Goal: Task Accomplishment & Management: Manage account settings

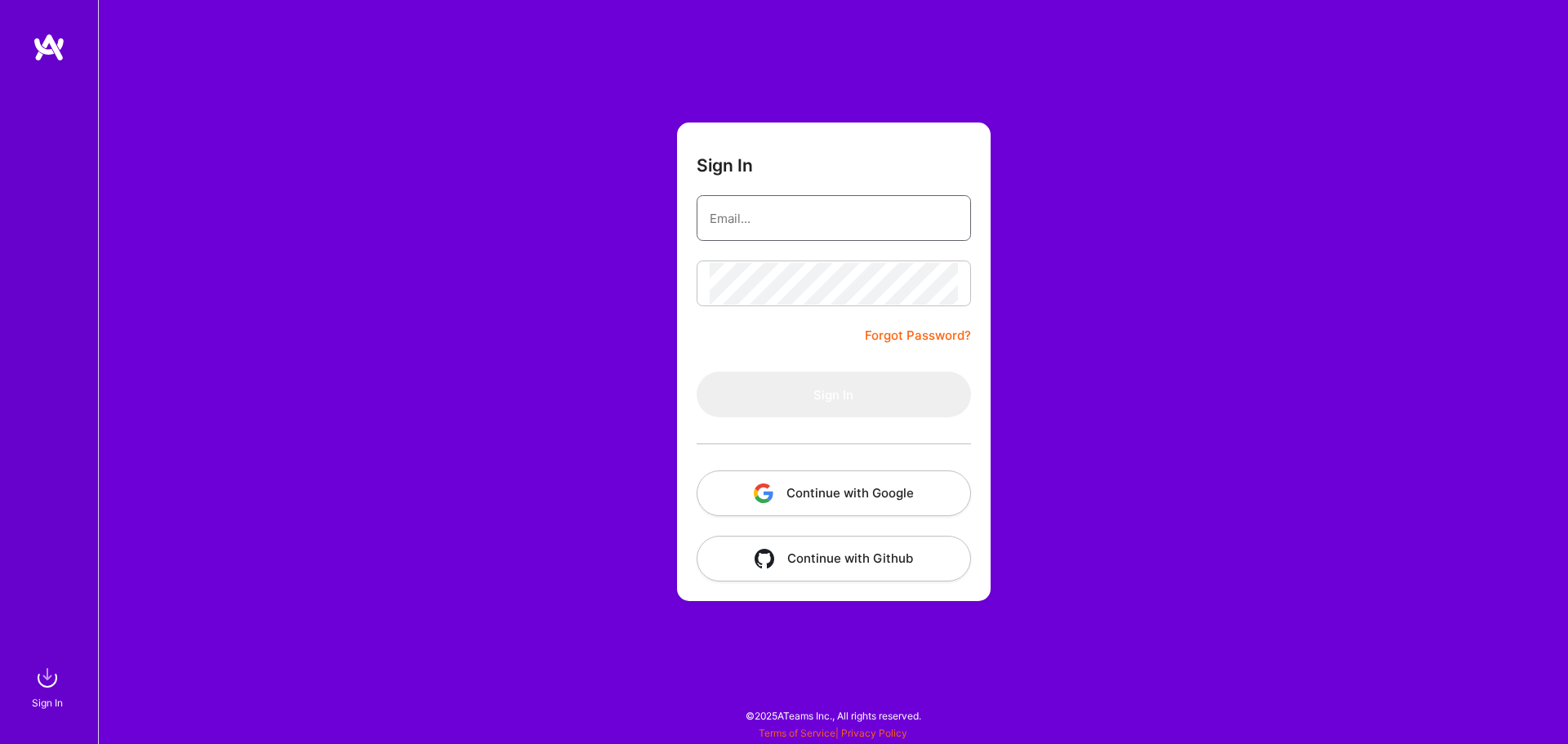
type input "[EMAIL_ADDRESS][DOMAIN_NAME]"
click at [832, 218] on input "[EMAIL_ADDRESS][DOMAIN_NAME]" at bounding box center [834, 219] width 248 height 42
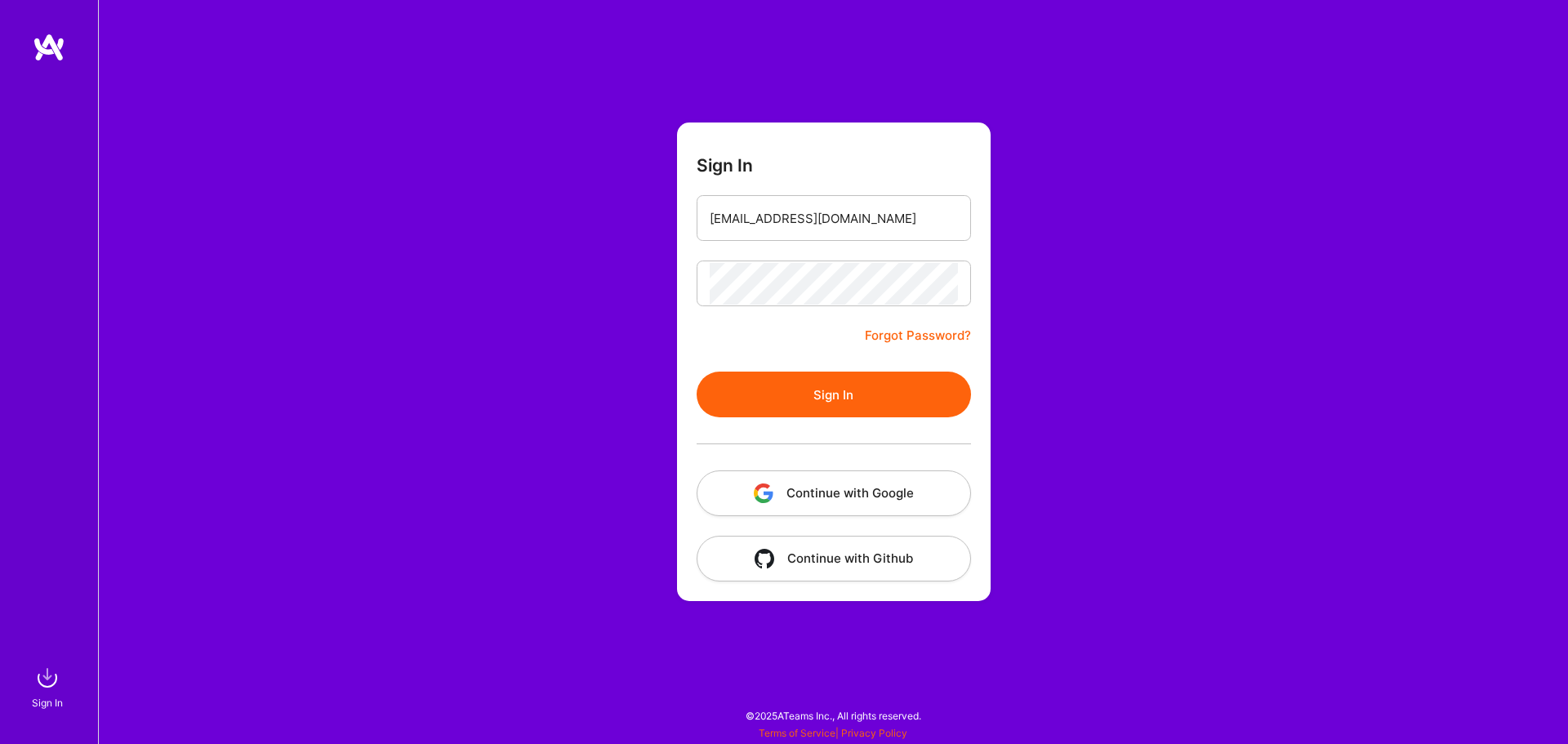
click at [1156, 304] on div "Sign In [EMAIL_ADDRESS][DOMAIN_NAME] Forgot Password? Sign In Continue with Goo…" at bounding box center [833, 372] width 1470 height 744
click at [918, 392] on button "Sign In" at bounding box center [833, 394] width 274 height 46
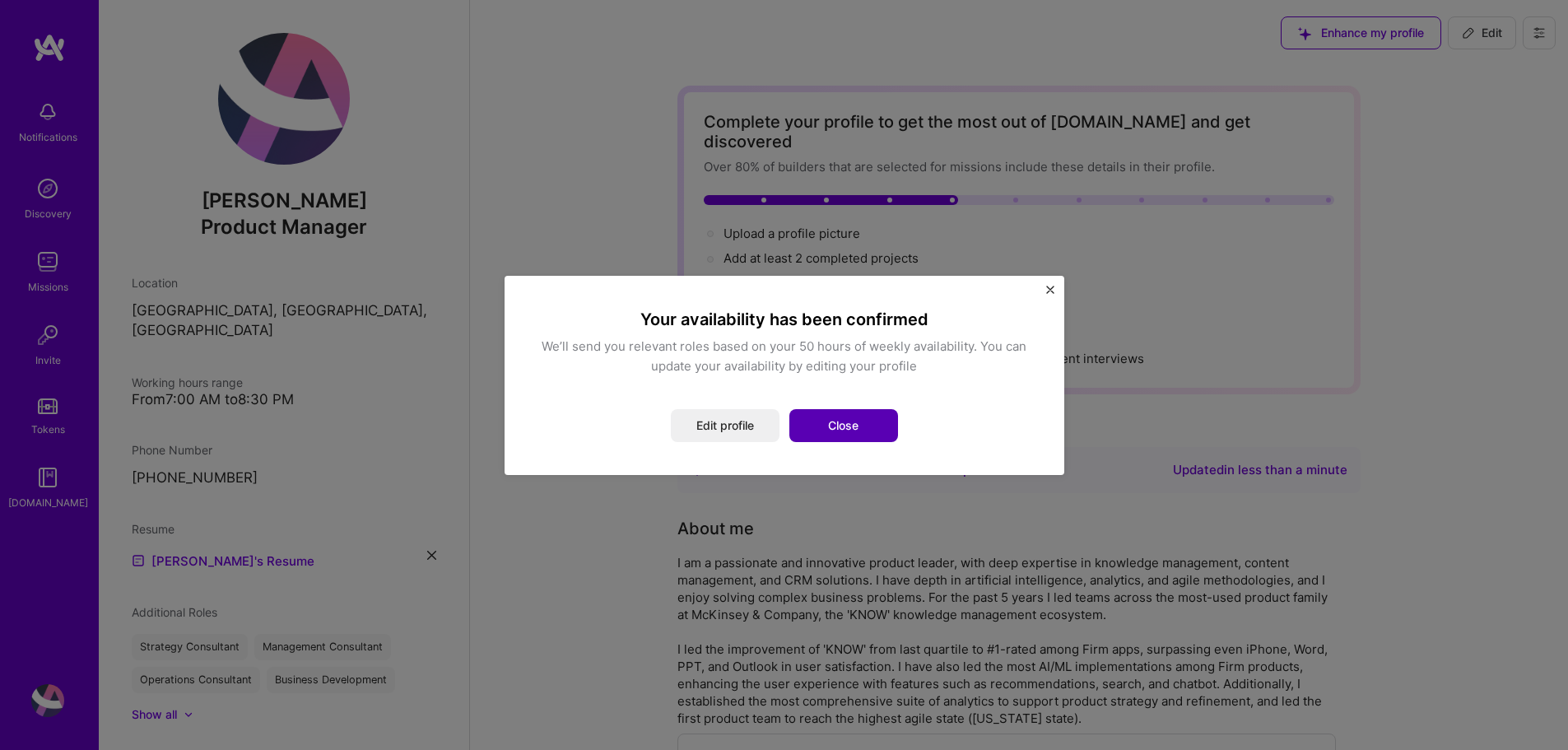
click at [837, 422] on button "Close" at bounding box center [844, 425] width 109 height 33
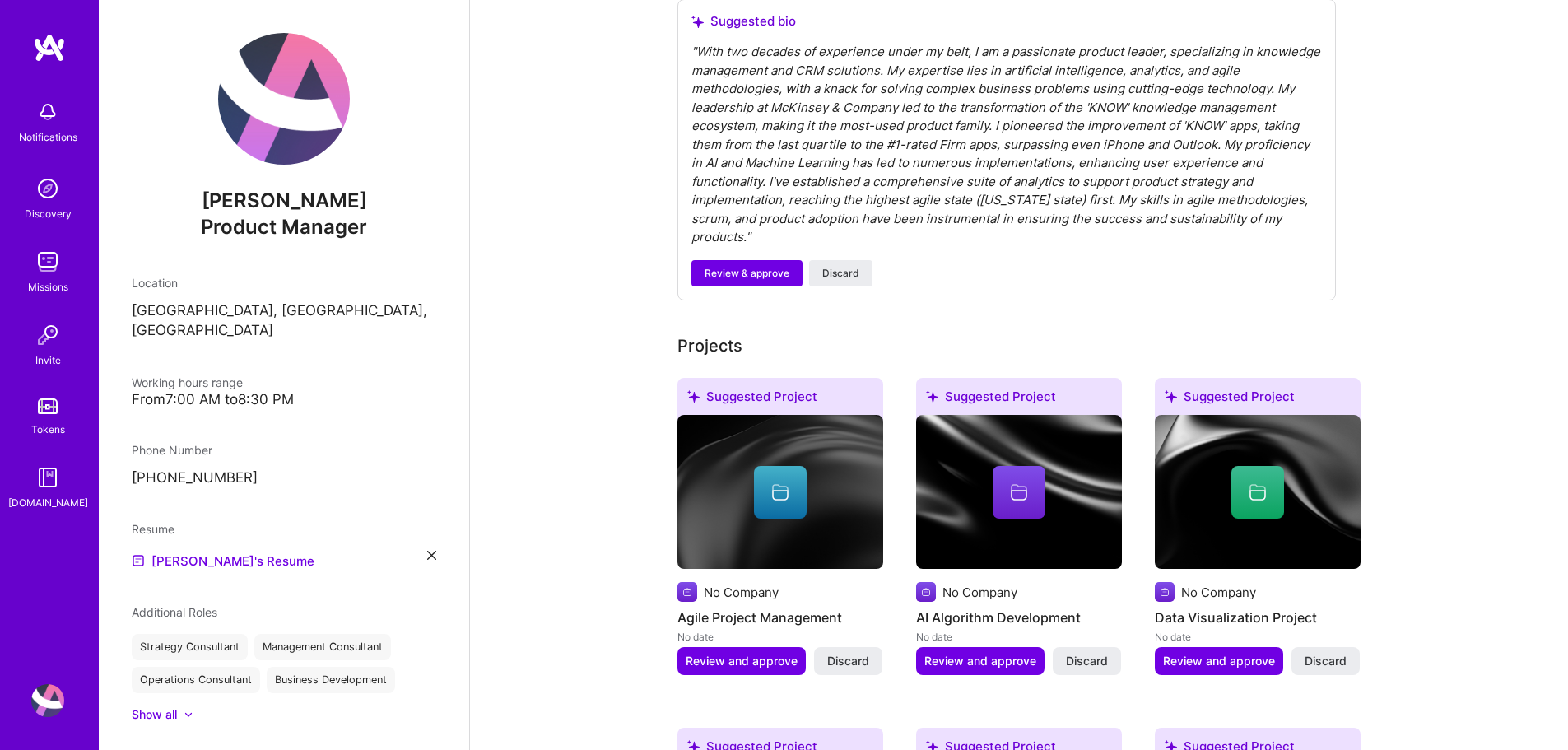
scroll to position [741, 0]
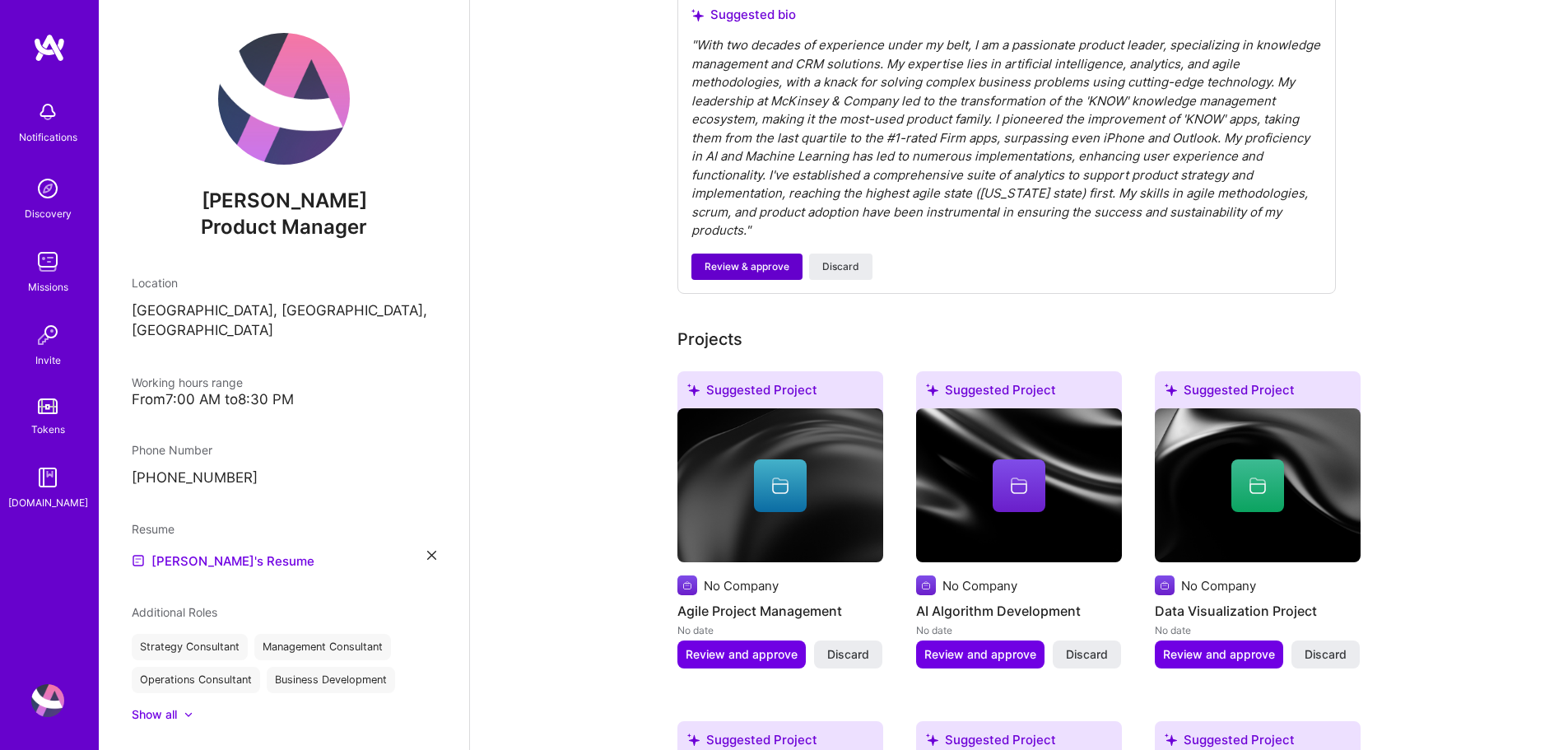
click at [728, 259] on span "Review & approve" at bounding box center [746, 267] width 84 height 15
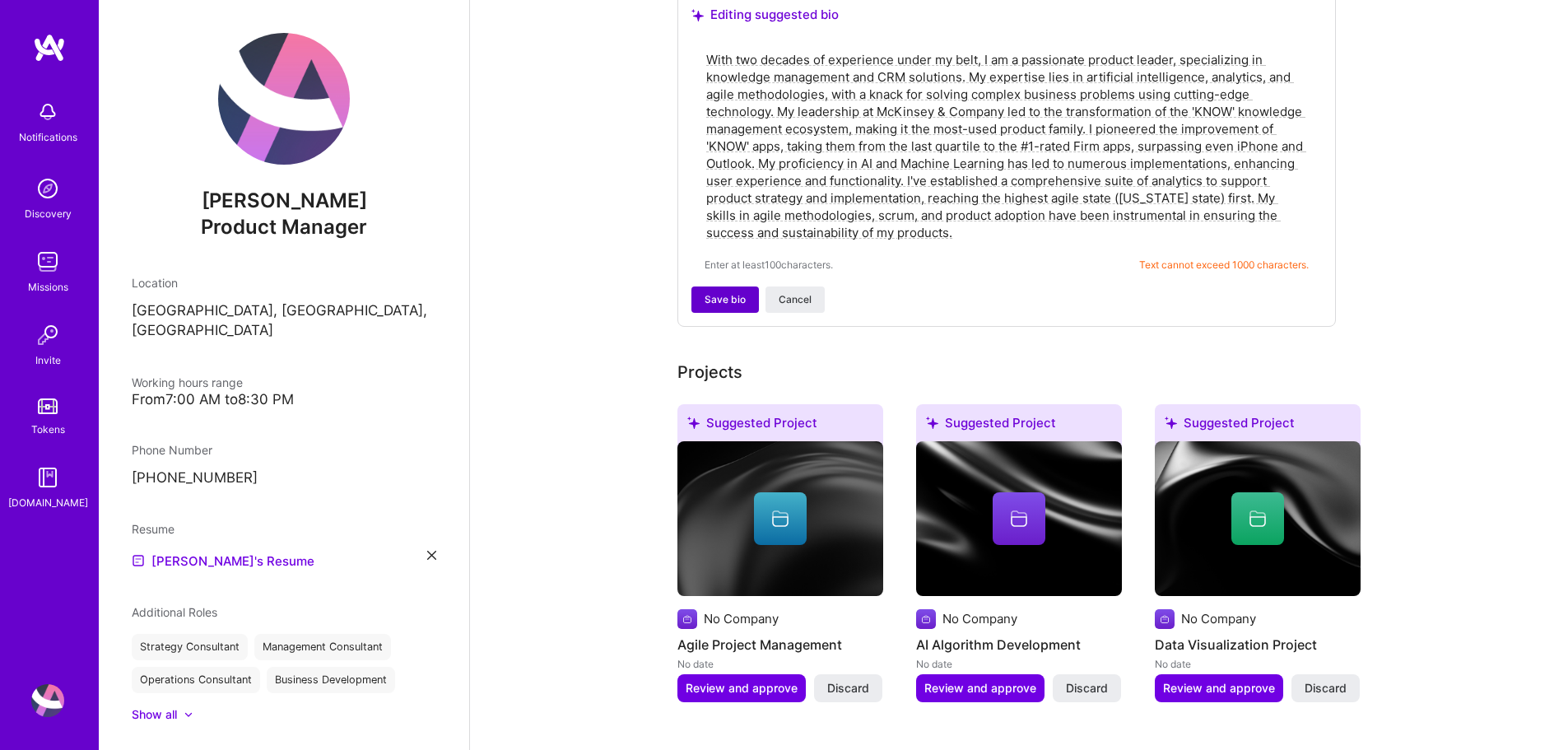
click at [719, 292] on span "Save bio" at bounding box center [724, 300] width 41 height 15
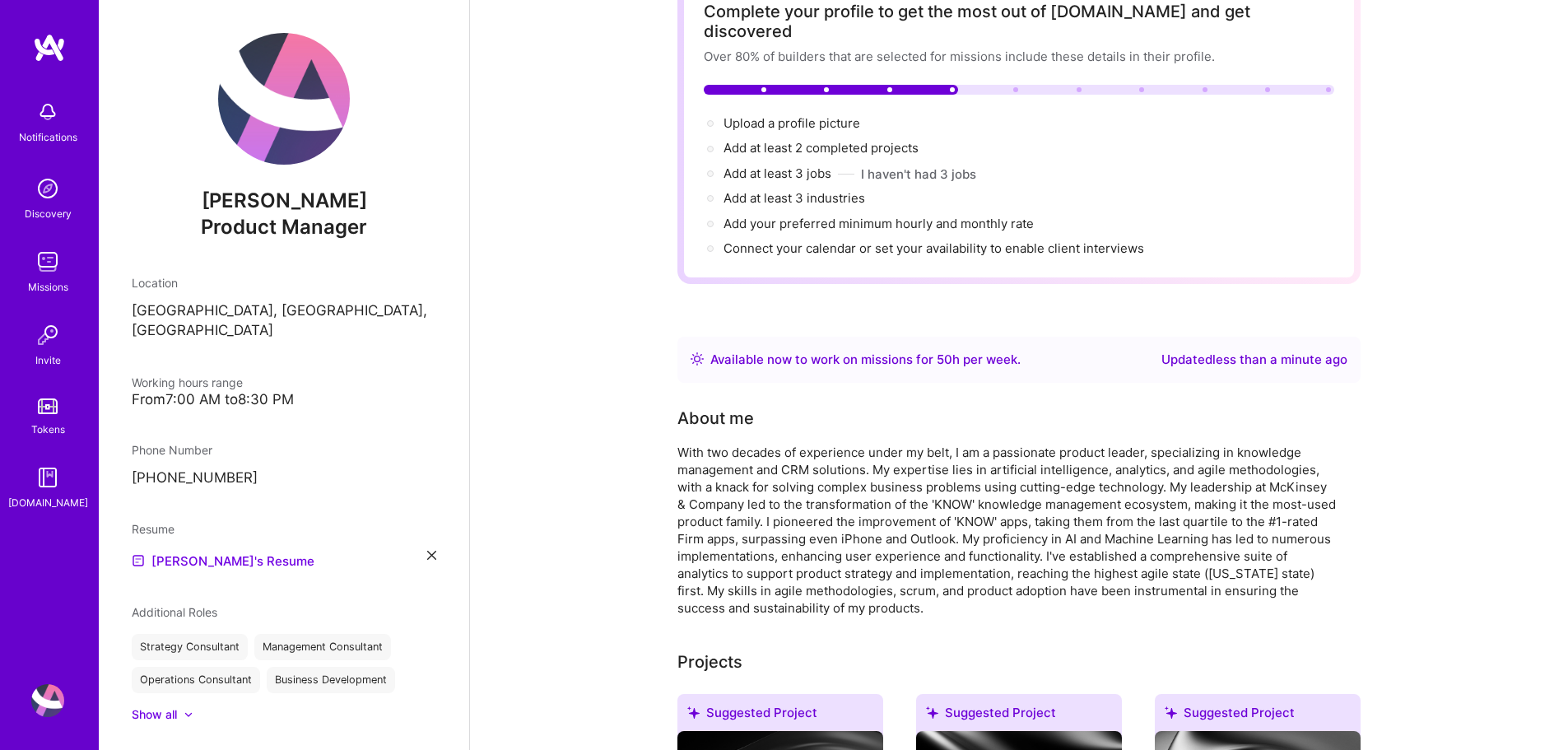
scroll to position [0, 0]
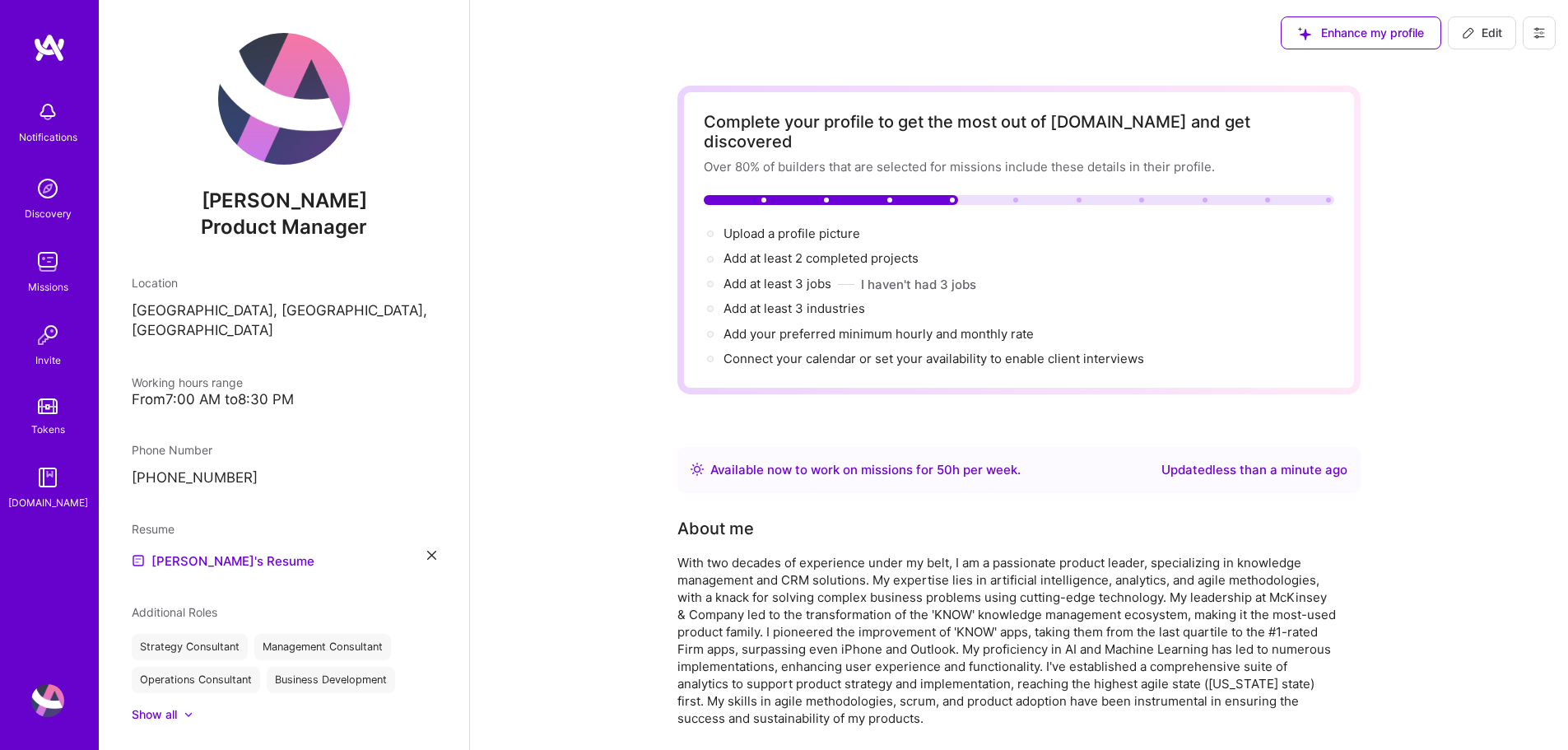
click at [45, 264] on img at bounding box center [47, 261] width 33 height 33
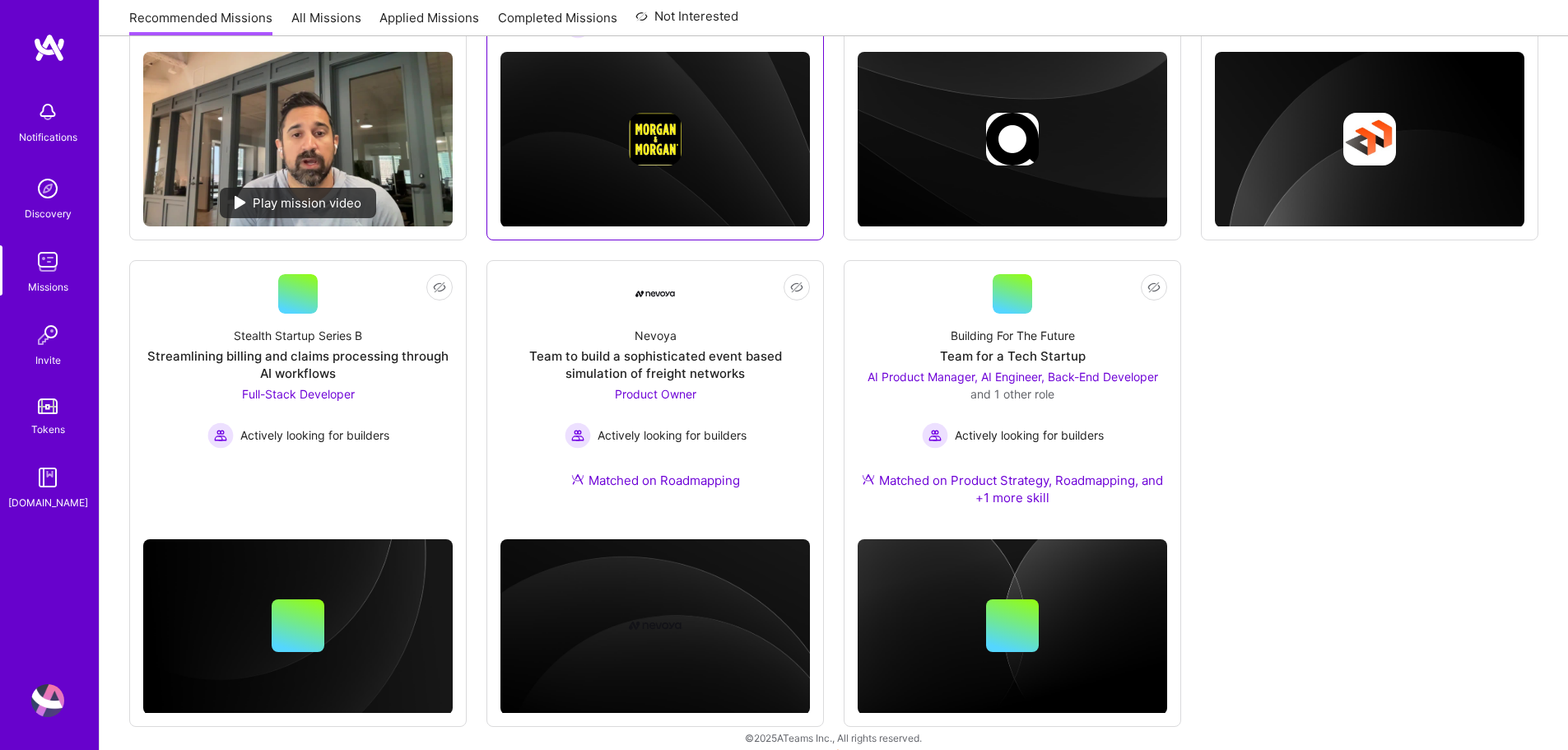
scroll to position [443, 0]
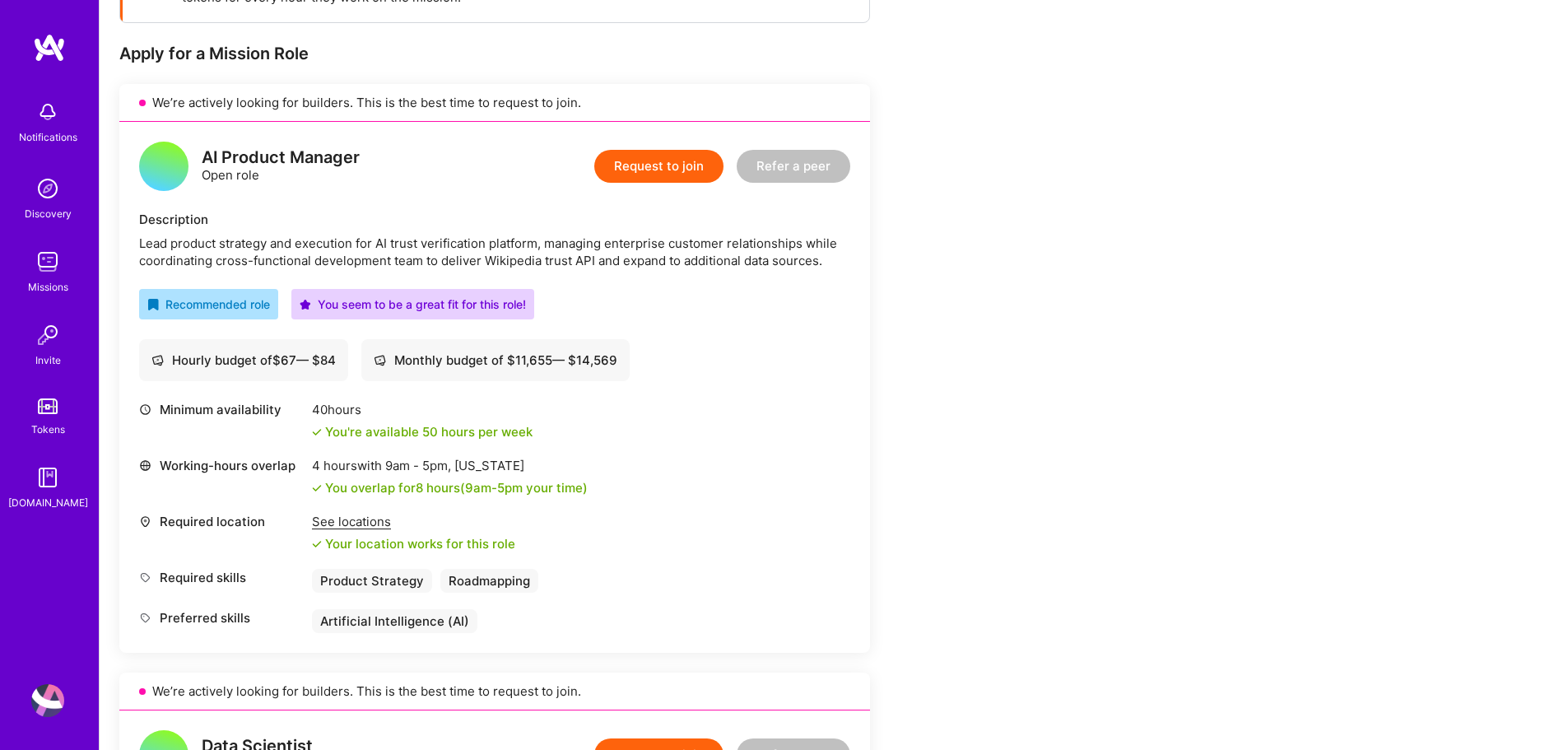
scroll to position [329, 0]
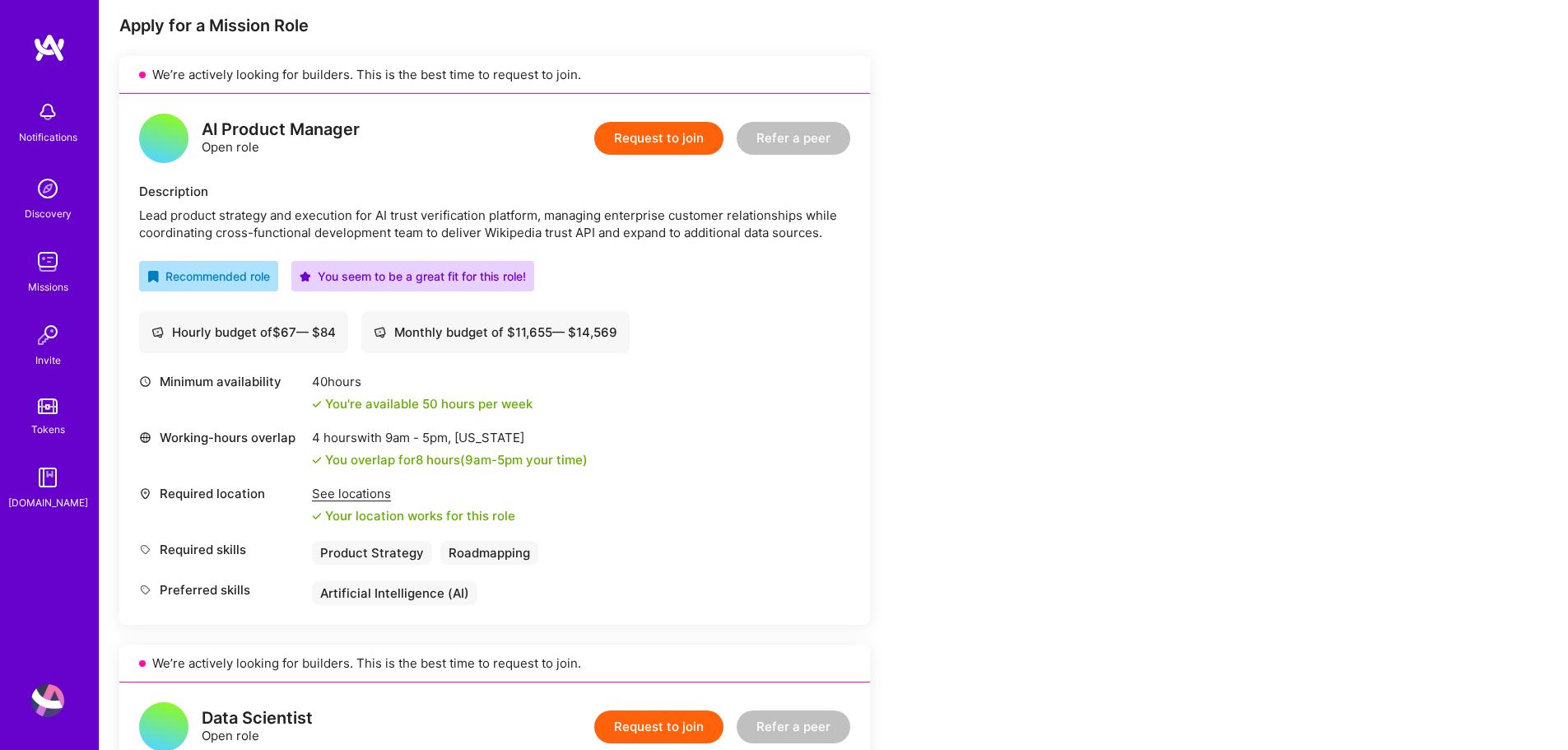
click at [348, 497] on div "See locations" at bounding box center [413, 493] width 203 height 17
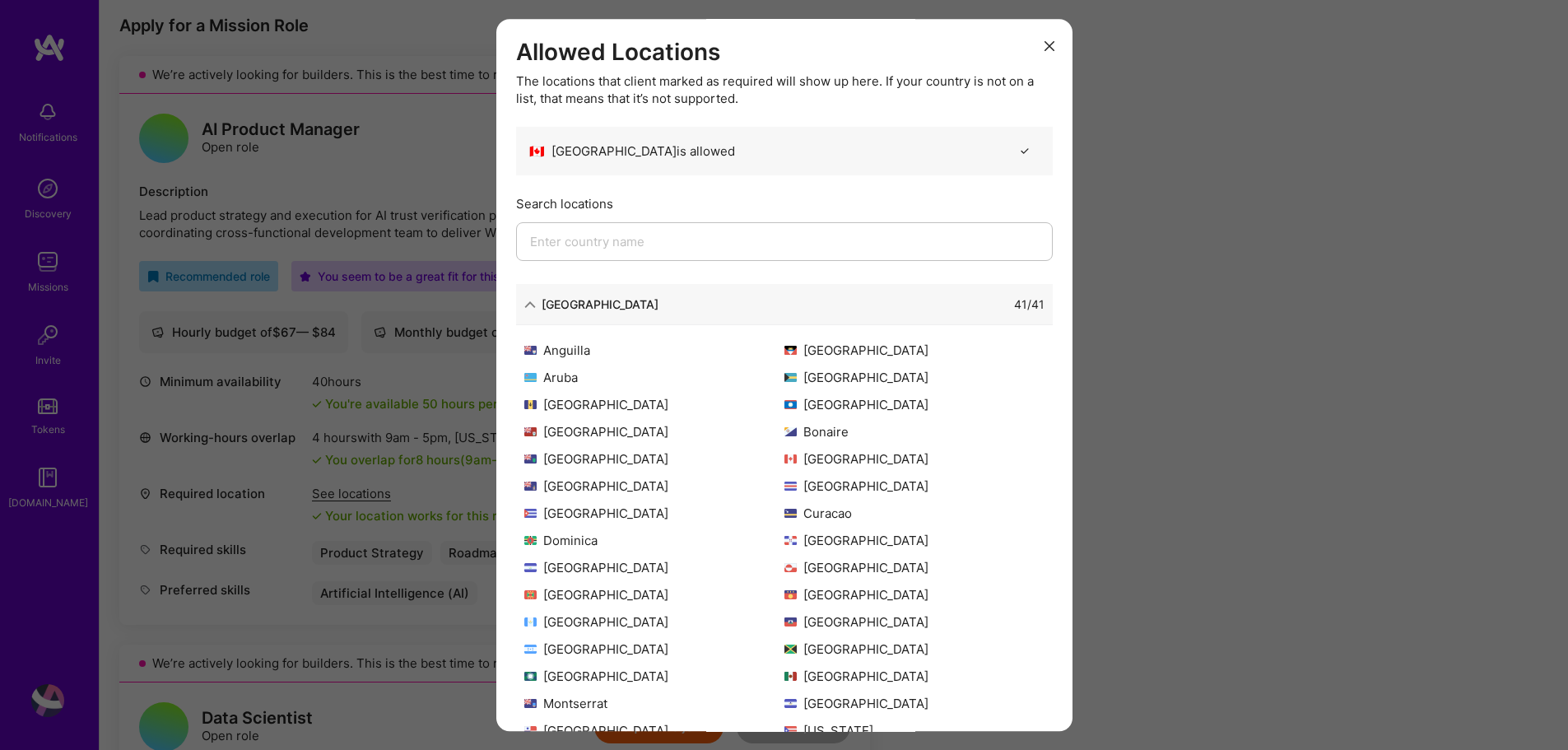
click at [1044, 42] on icon "modal" at bounding box center [1050, 47] width 10 height 10
